Goal: Information Seeking & Learning: Learn about a topic

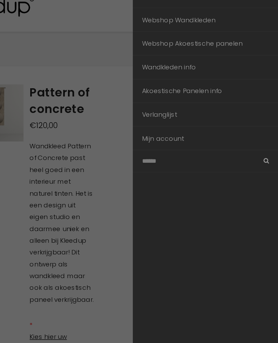
click at [168, 20] on link "Webshop Wandkleden" at bounding box center [223, 29] width 110 height 18
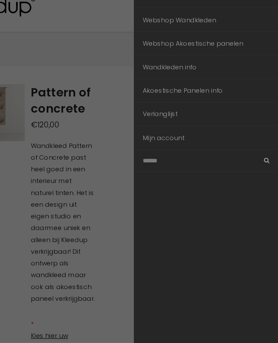
click at [168, 56] on link "Wandkleden info" at bounding box center [223, 65] width 110 height 18
click at [168, 74] on link "Akoestische Panelen info" at bounding box center [223, 83] width 110 height 18
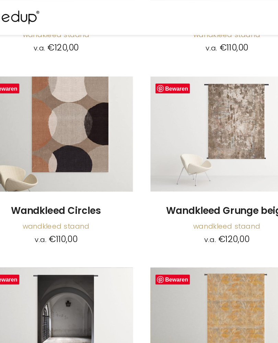
scroll to position [1707, 0]
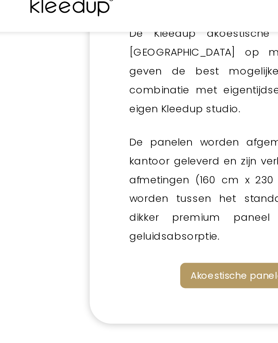
scroll to position [124, 0]
